Goal: Task Accomplishment & Management: Use online tool/utility

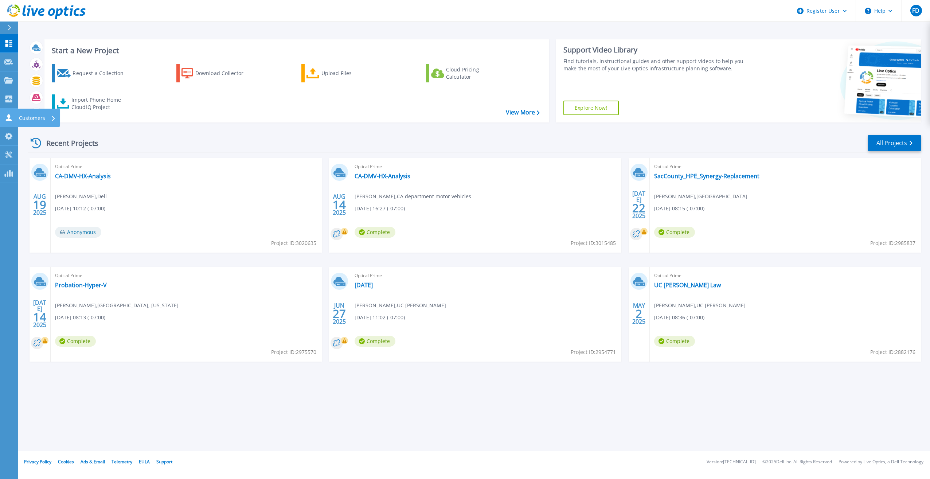
click at [13, 115] on div "Customers" at bounding box center [24, 117] width 41 height 7
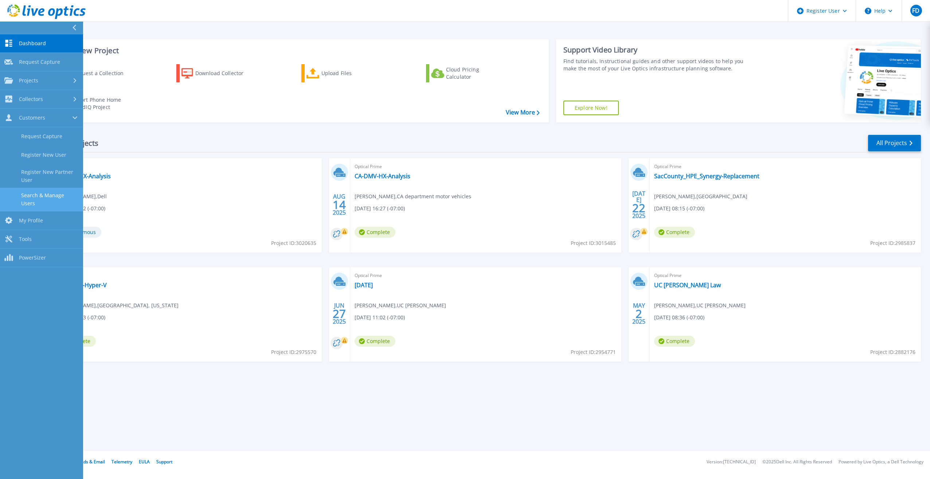
click at [38, 200] on link "Search & Manage Users" at bounding box center [41, 199] width 83 height 23
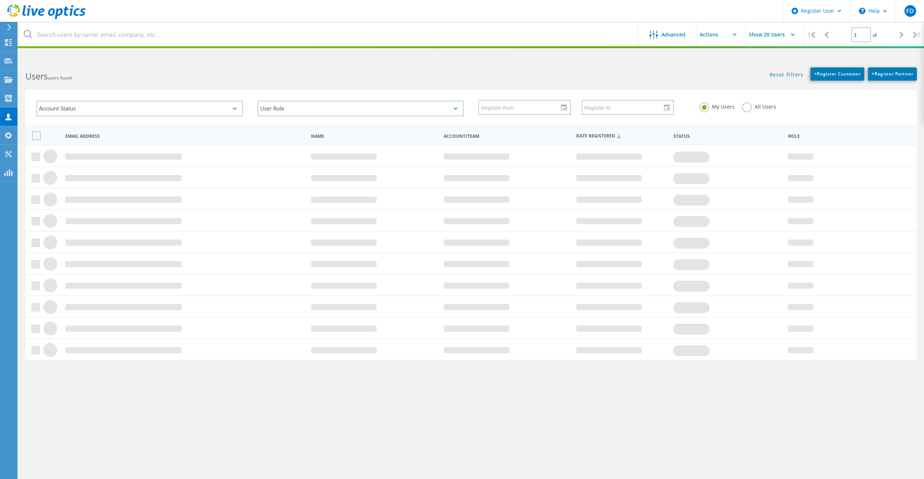
click at [753, 106] on label "All Users" at bounding box center [759, 105] width 34 height 7
click at [0, 0] on input "All Users" at bounding box center [0, 0] width 0 height 0
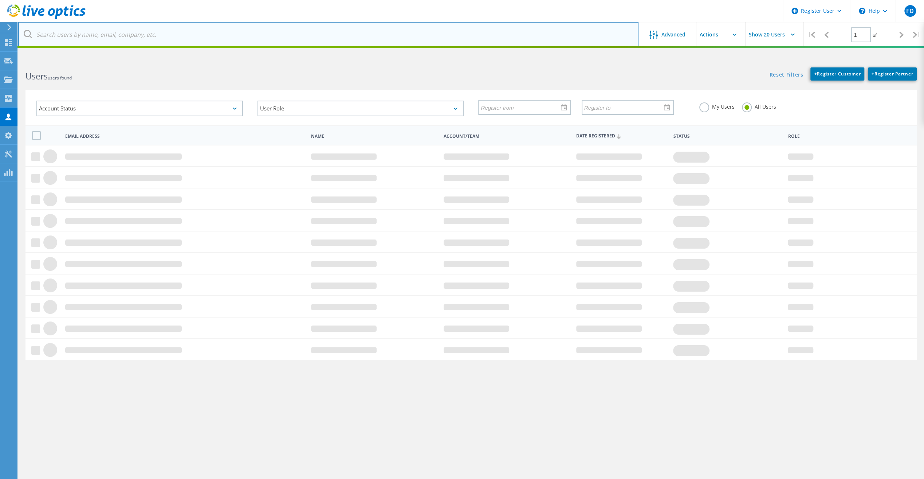
click at [181, 40] on input "text" at bounding box center [328, 34] width 620 height 25
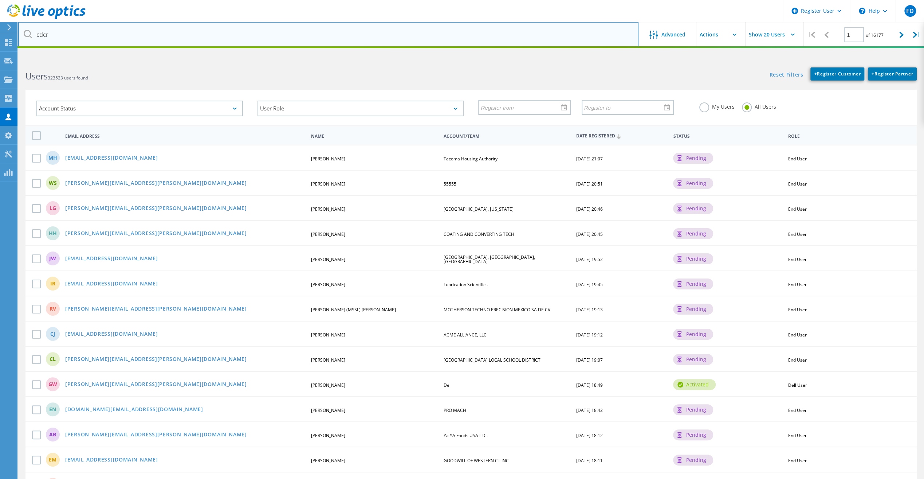
type input "cdcr"
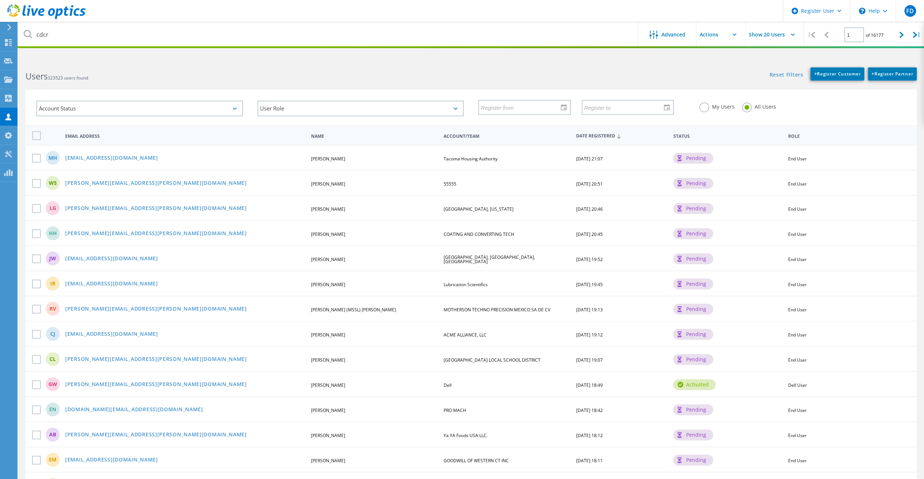
click at [203, 59] on html "Register User \n Help Explore Helpful Articles Contact Support FD Dell User Fer…" at bounding box center [462, 338] width 924 height 676
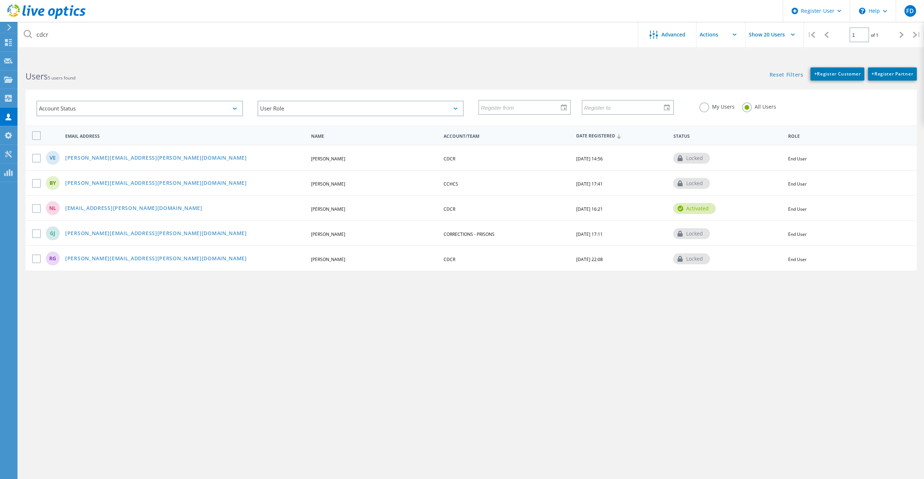
click at [119, 203] on div "NL Napoleon.Lee@cdcr.ca.gov Nap LEE CDCR 02/16/2017, 16:21 activated End User" at bounding box center [470, 207] width 891 height 25
click at [116, 208] on link "Napoleon.Lee@cdcr.ca.gov" at bounding box center [133, 208] width 137 height 6
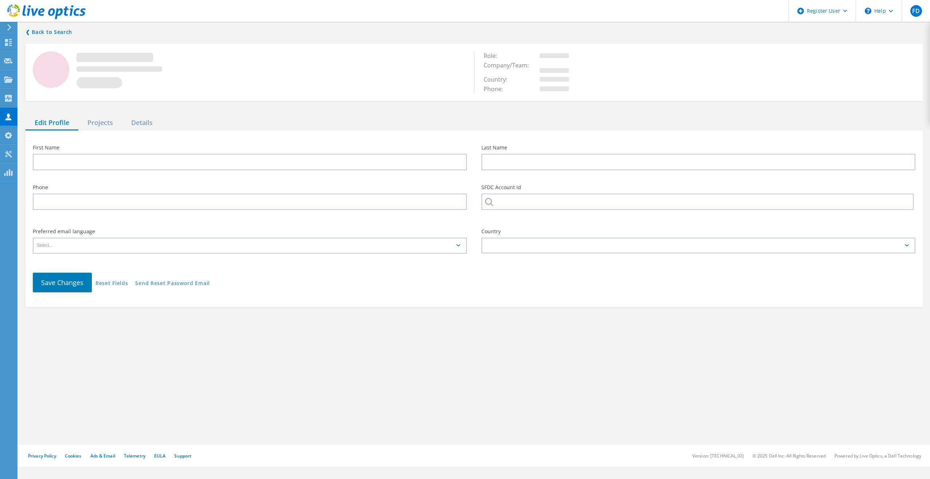
type input "Nap"
type input "LEE"
type input "CDCR"
type input "English"
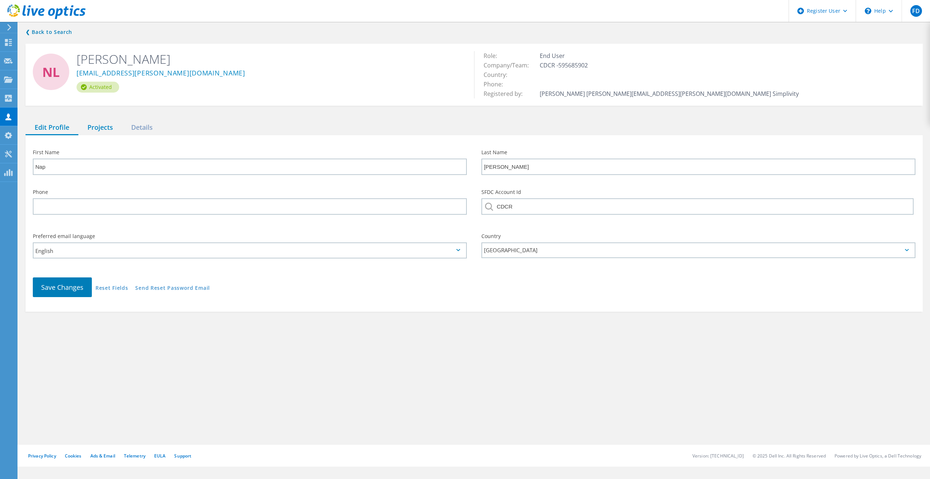
click at [121, 128] on div "Projects" at bounding box center [100, 127] width 44 height 15
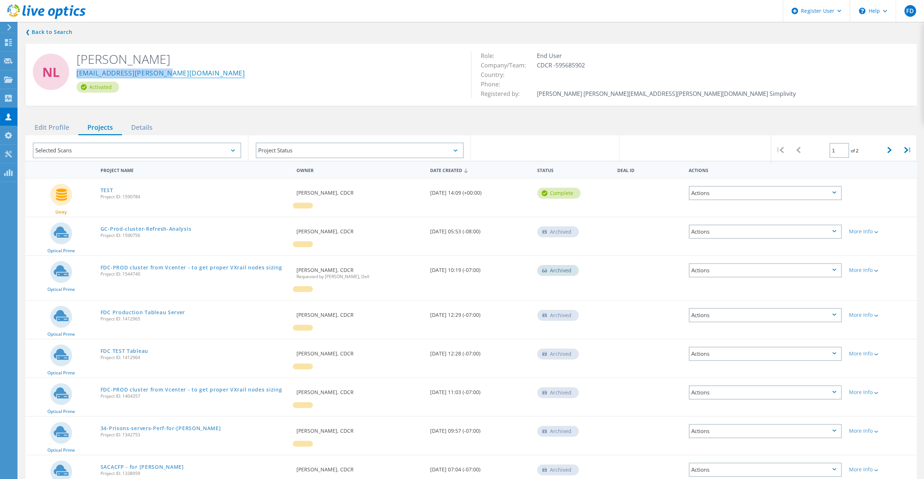
drag, startPoint x: 173, startPoint y: 74, endPoint x: 77, endPoint y: 73, distance: 95.8
click at [77, 73] on div "Napoleon.Lee@cdcr.ca.gov" at bounding box center [268, 74] width 384 height 15
copy link "Napoleon.Lee@cdcr.ca.gov"
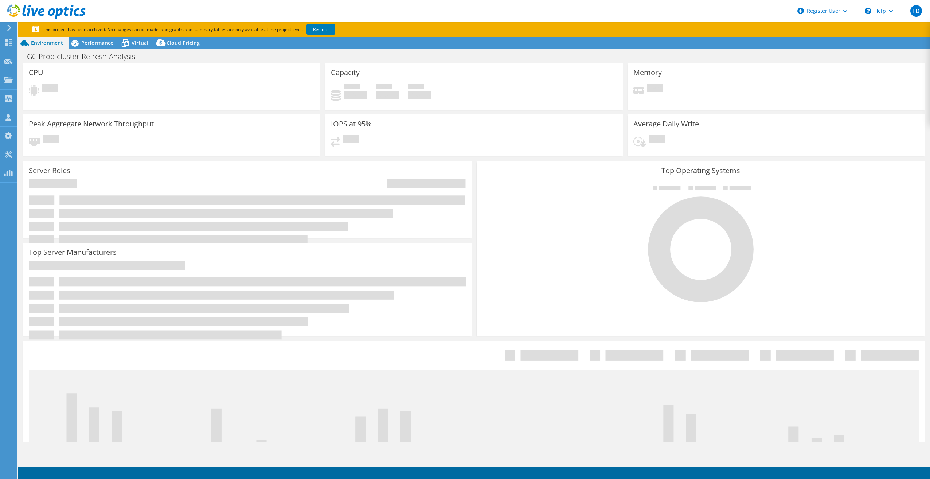
select select "USD"
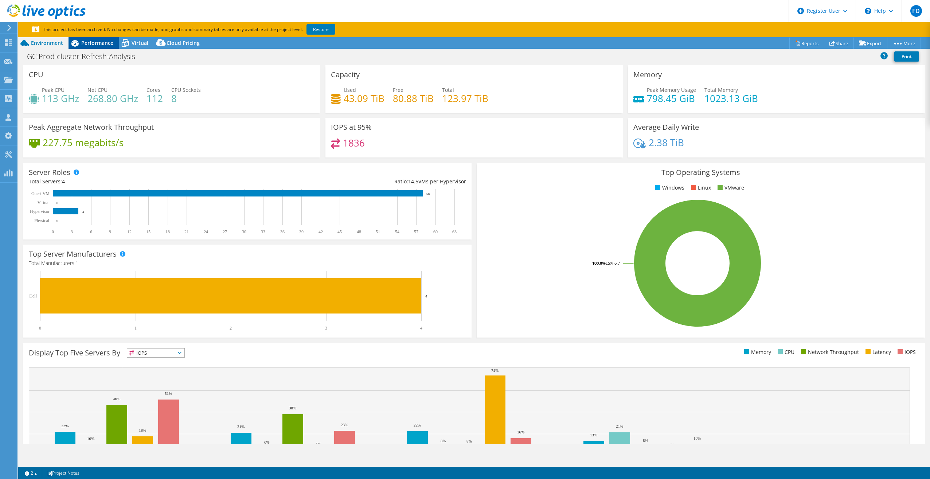
click at [98, 46] on span "Performance" at bounding box center [97, 42] width 32 height 7
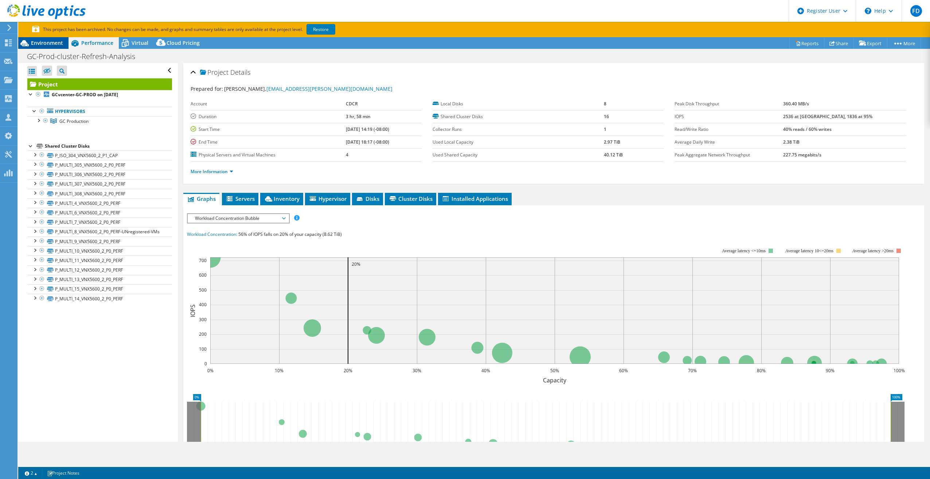
click at [60, 42] on span "Environment" at bounding box center [47, 42] width 32 height 7
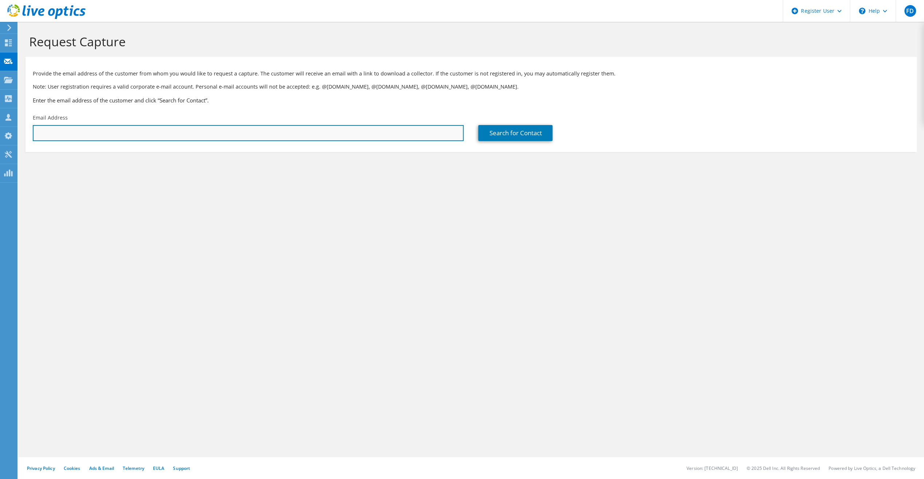
click at [418, 137] on input "text" at bounding box center [248, 133] width 431 height 16
paste input "[EMAIL_ADDRESS][PERSON_NAME][DOMAIN_NAME]"
type input "Napoleon.Lee@cdcr.ca.gov"
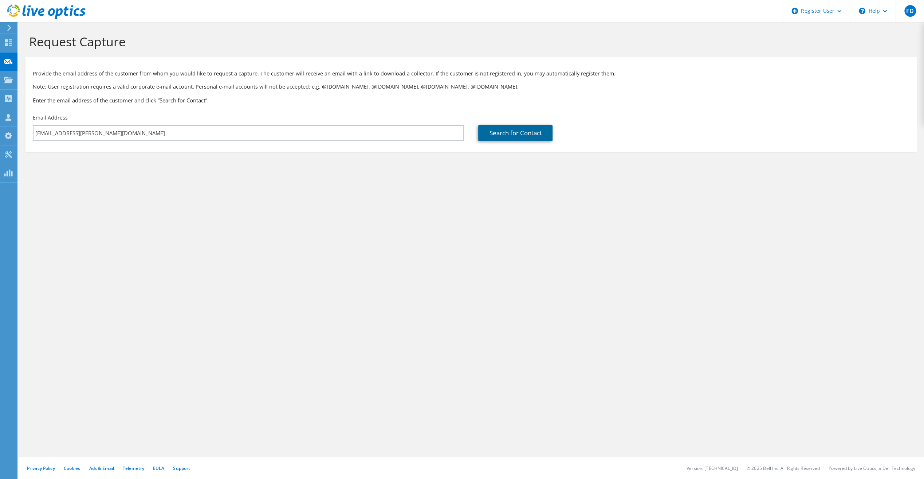
click at [484, 133] on link "Search for Contact" at bounding box center [515, 133] width 74 height 16
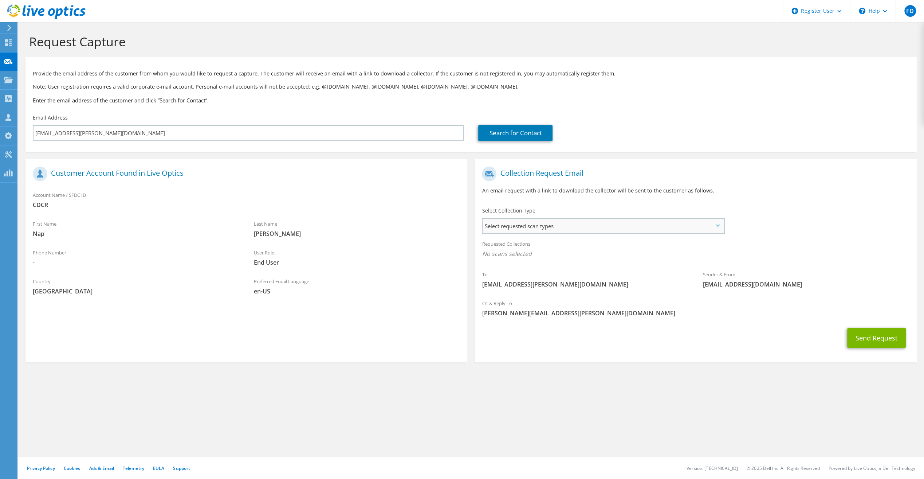
click at [605, 224] on span "Select requested scan types" at bounding box center [603, 226] width 241 height 15
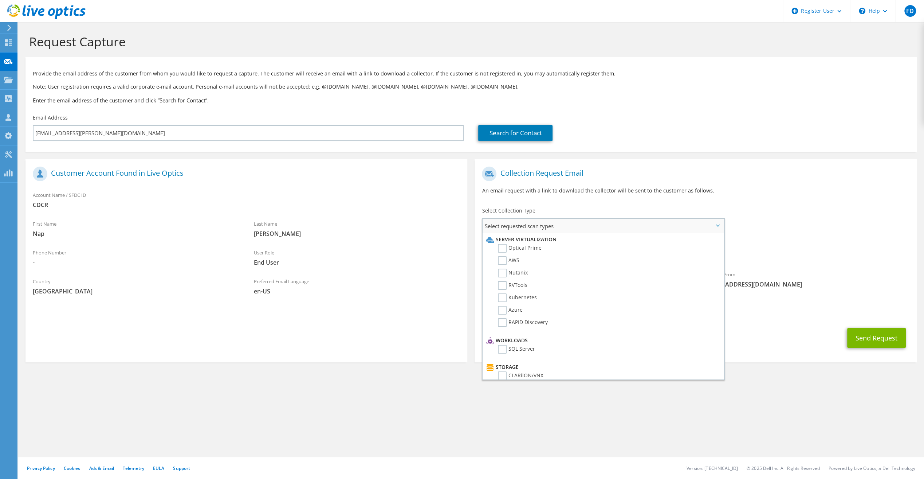
click at [552, 246] on li "Optical Prime" at bounding box center [601, 250] width 235 height 12
click at [536, 247] on label "Optical Prime" at bounding box center [520, 248] width 44 height 9
click at [0, 0] on input "Optical Prime" at bounding box center [0, 0] width 0 height 0
drag, startPoint x: 556, startPoint y: 227, endPoint x: 578, endPoint y: 224, distance: 22.0
click at [557, 227] on span "Select requested scan types" at bounding box center [603, 226] width 241 height 15
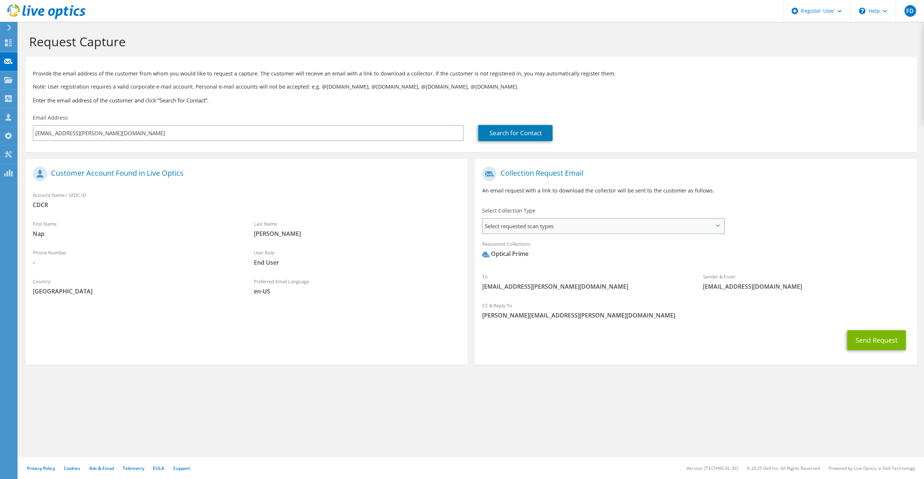
click at [721, 219] on div "Select requested scan types Server Virtualization Optical Prime AWS Nutanix SC" at bounding box center [603, 226] width 243 height 16
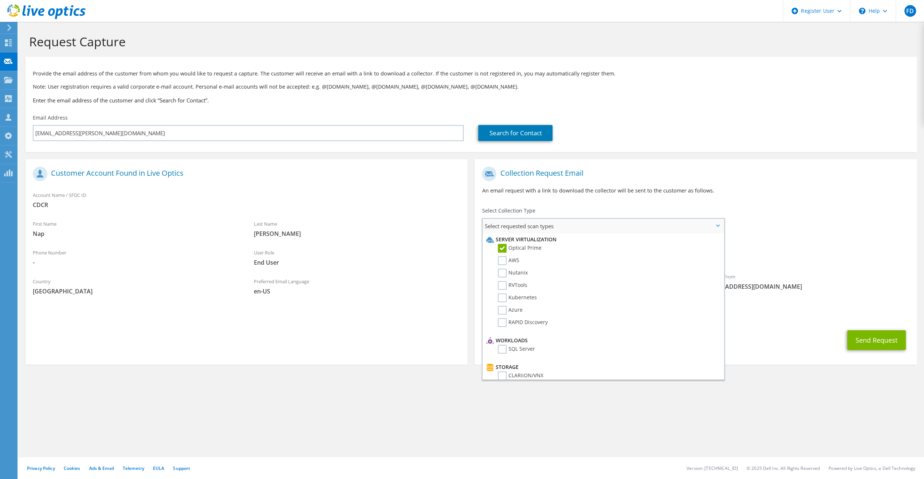
click at [716, 221] on span "Select requested scan types" at bounding box center [603, 226] width 241 height 15
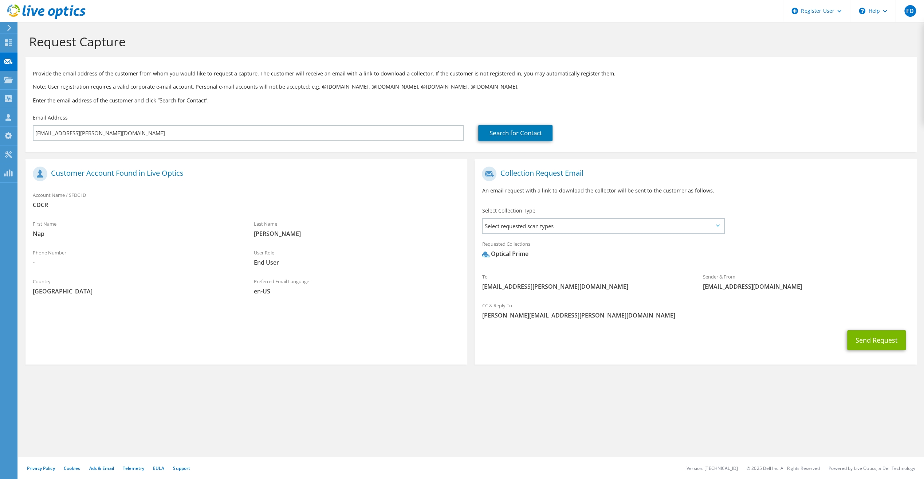
click at [776, 204] on div "To Napoleon.Lee@cdcr.ca.gov Sender & From liveoptics@liveoptics.com" at bounding box center [696, 230] width 442 height 135
click at [878, 340] on button "Send Request" at bounding box center [876, 340] width 59 height 20
